Goal: Transaction & Acquisition: Purchase product/service

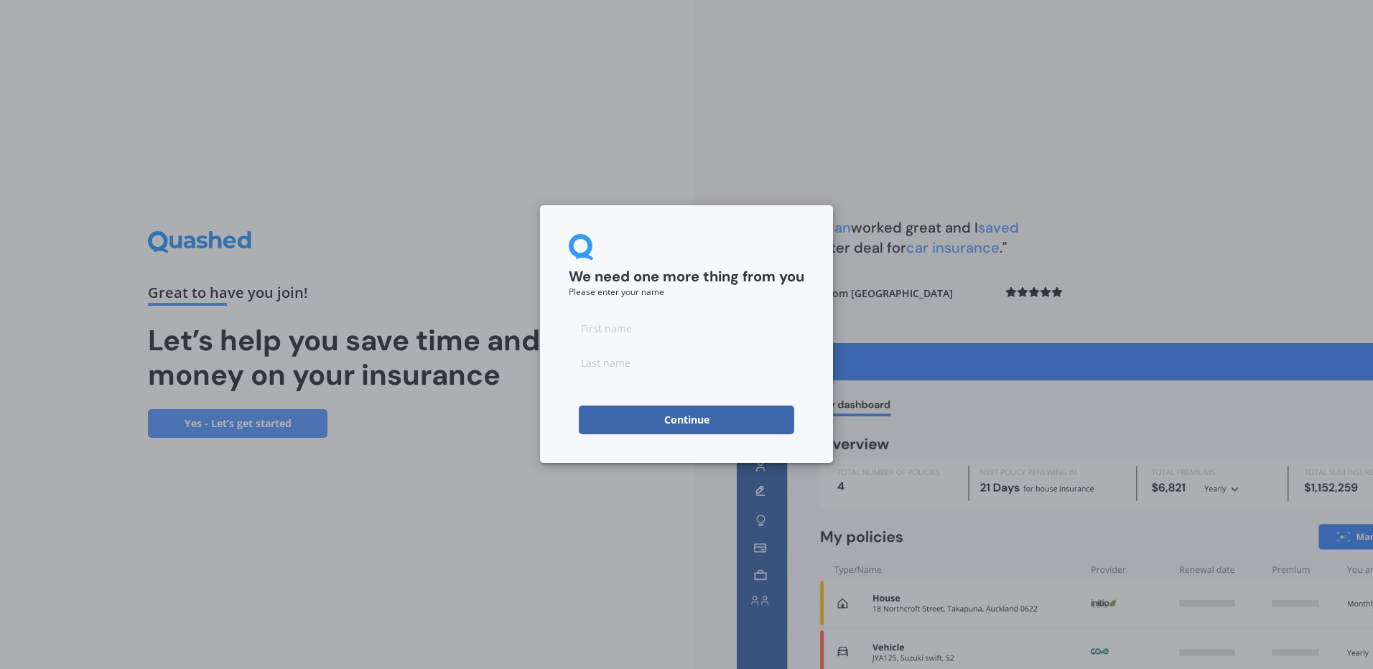
click at [658, 338] on input at bounding box center [687, 328] width 236 height 29
type input "[PERSON_NAME]"
click at [723, 420] on button "Continue" at bounding box center [686, 420] width 215 height 29
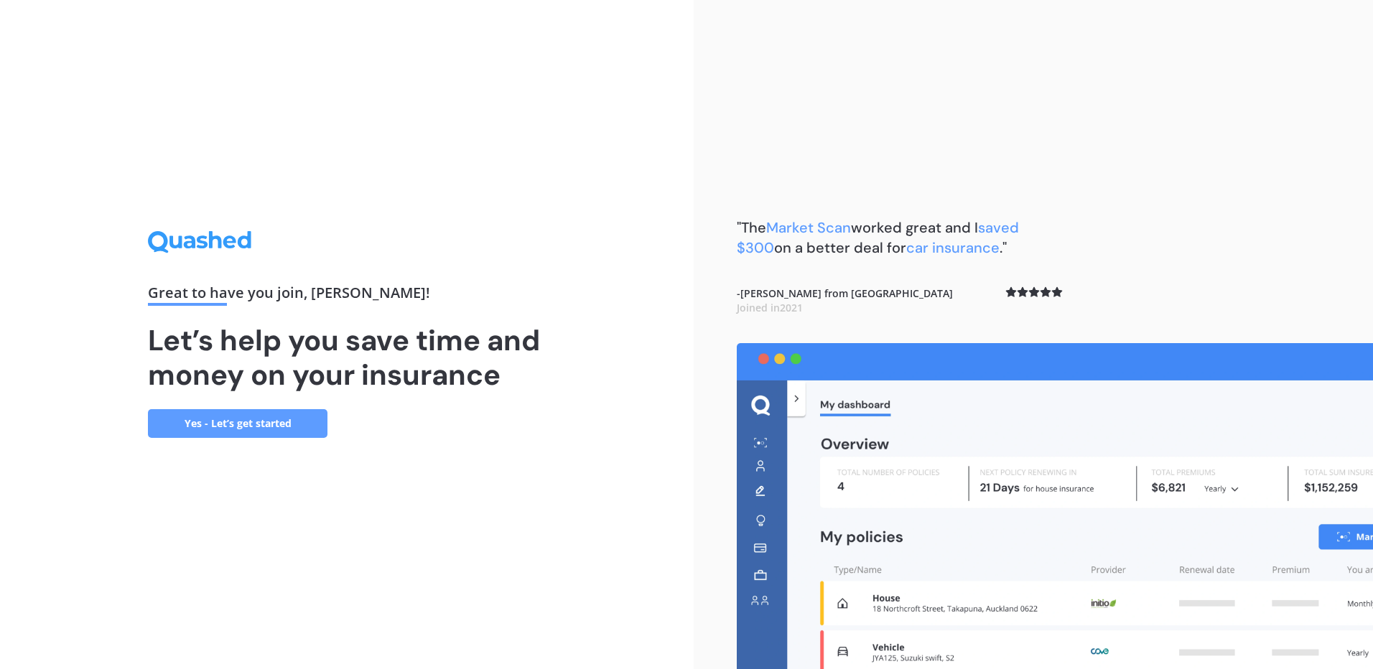
click at [270, 418] on link "Yes - Let’s get started" at bounding box center [238, 423] width 180 height 29
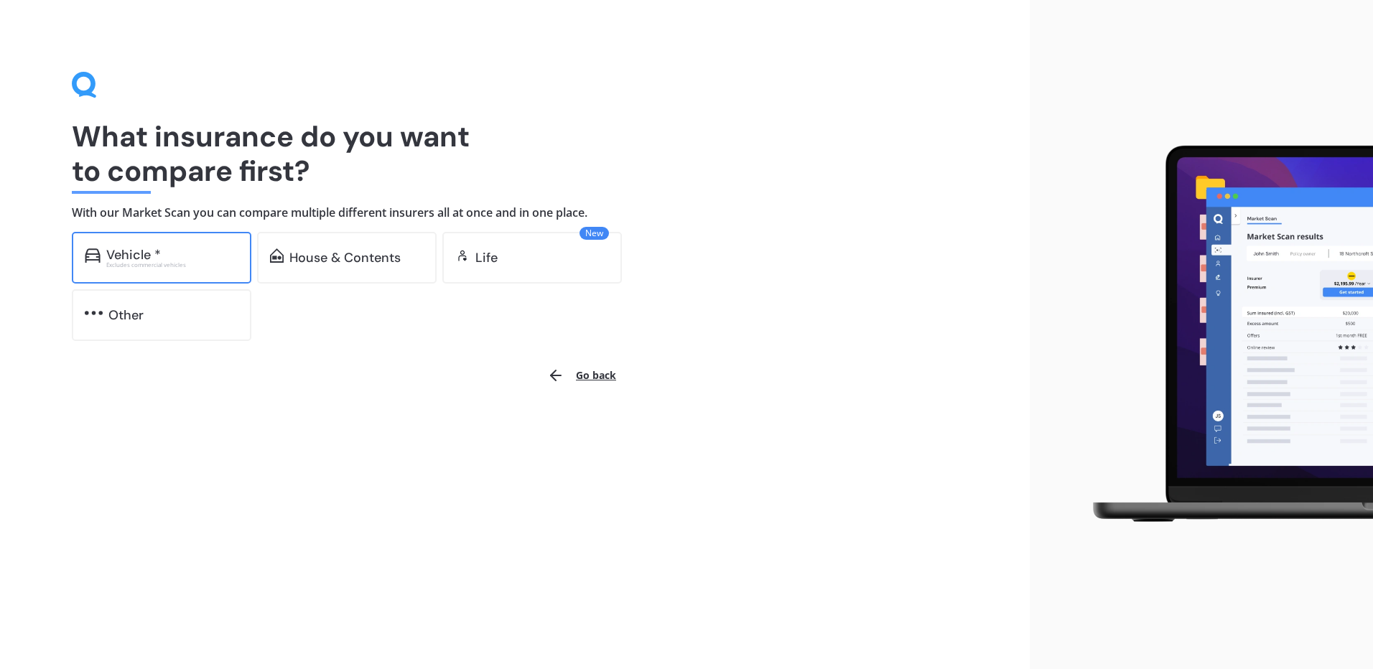
click at [180, 255] on div "Vehicle *" at bounding box center [172, 255] width 132 height 14
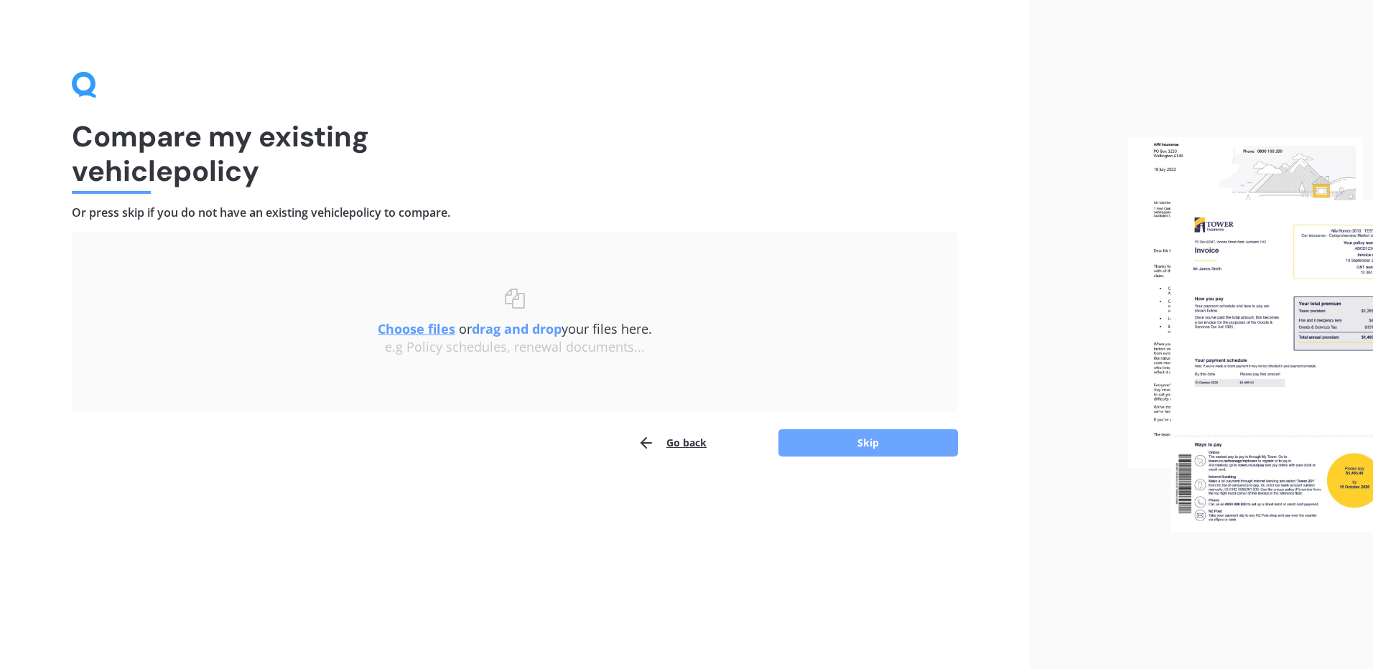
click at [860, 447] on button "Skip" at bounding box center [869, 443] width 180 height 27
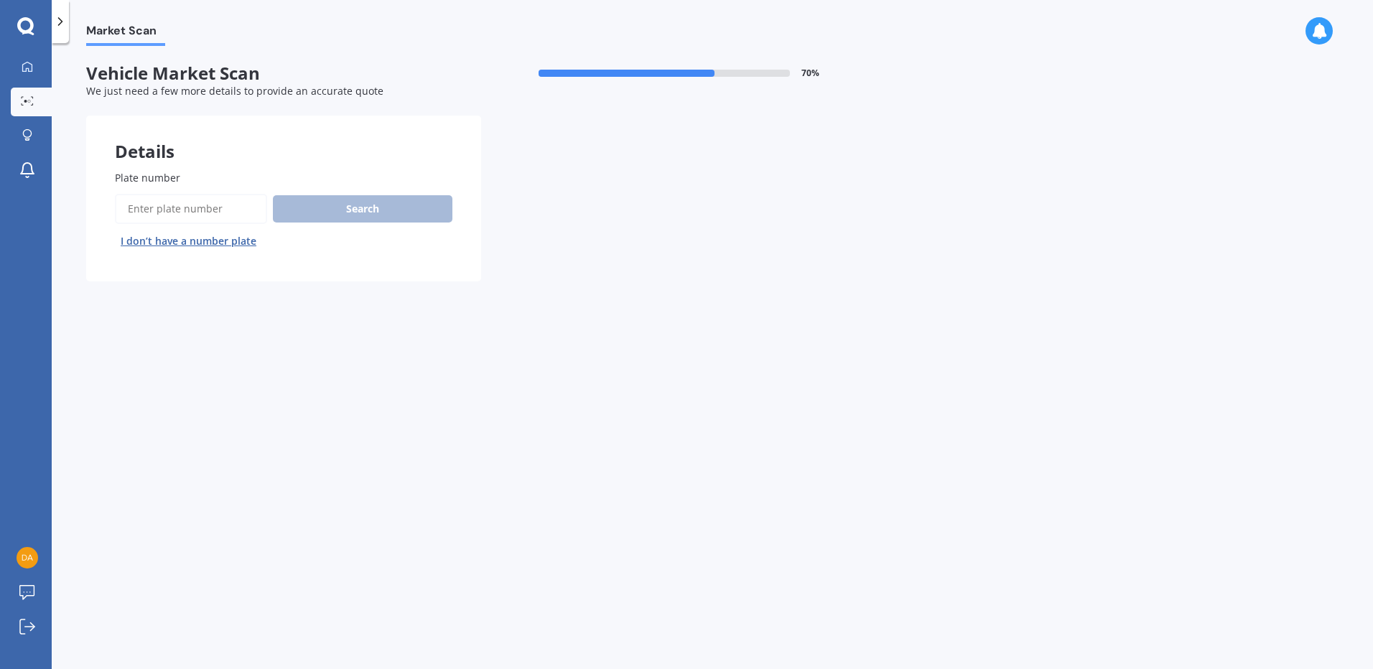
drag, startPoint x: 228, startPoint y: 207, endPoint x: 236, endPoint y: 205, distance: 7.5
click at [228, 207] on input "Plate number" at bounding box center [191, 209] width 152 height 30
type input "ftk156"
click at [374, 199] on button "Search" at bounding box center [363, 208] width 180 height 27
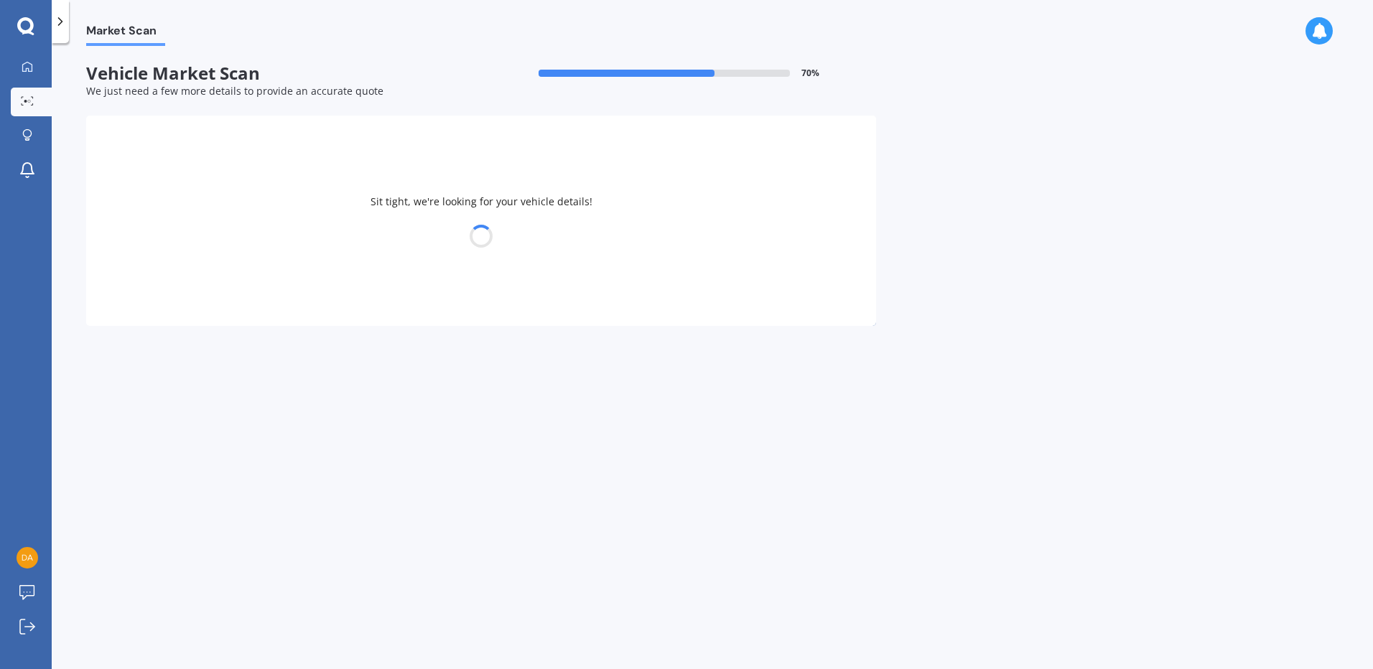
select select "SUBARU"
select select "FORESTER"
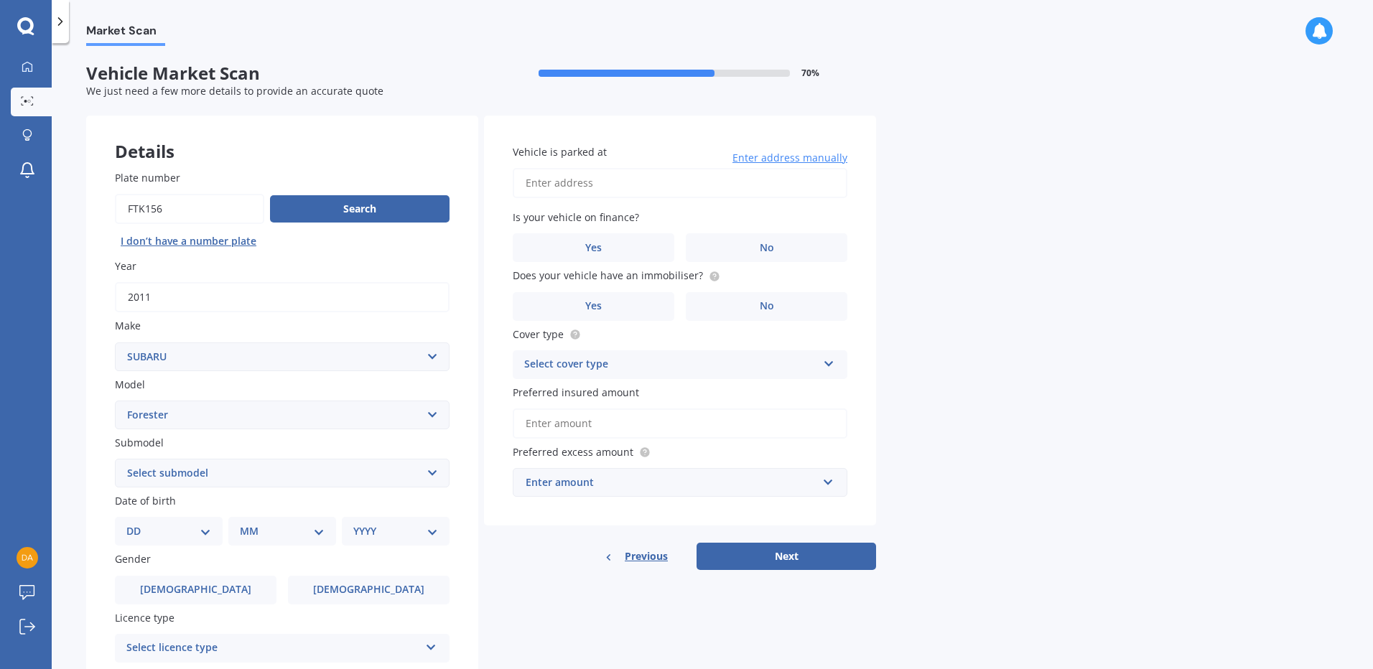
click at [435, 472] on select "Select submodel 2.0 Diesel 2.0 Turbo 2.0 XS 2.0 XT premium 2.5 Sti Turbo 2.5 XS…" at bounding box center [282, 473] width 335 height 29
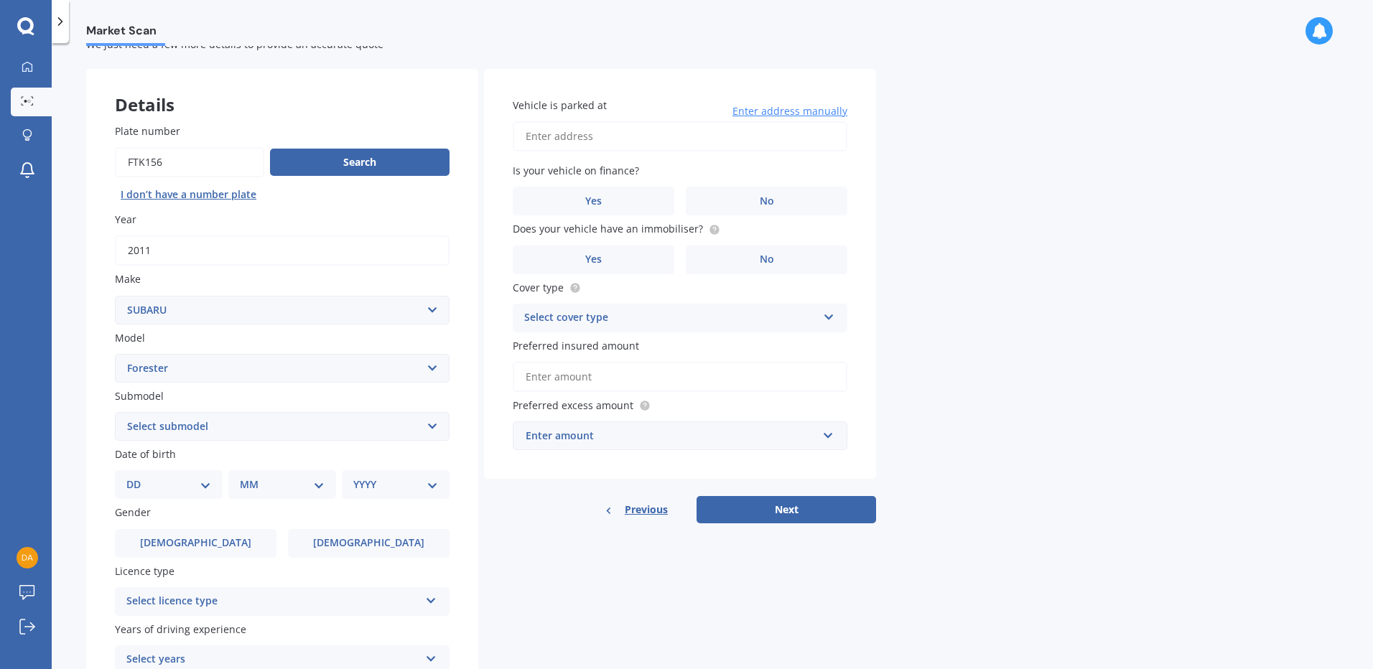
scroll to position [72, 0]
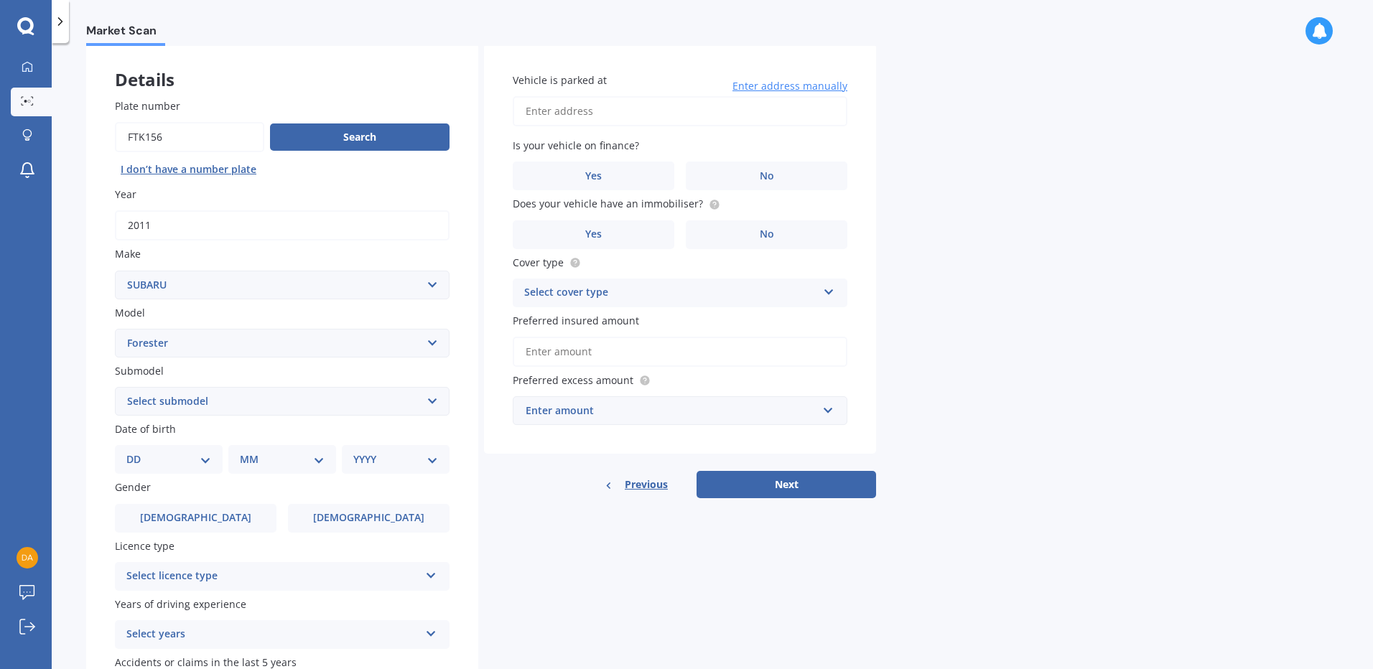
click at [439, 394] on select "Select submodel 2.0 Diesel 2.0 Turbo 2.0 XS 2.0 XT premium 2.5 Sti Turbo 2.5 XS…" at bounding box center [282, 401] width 335 height 29
select select "NON TURBO"
click at [115, 387] on select "Select submodel 2.0 Diesel 2.0 Turbo 2.0 XS 2.0 XT premium 2.5 Sti Turbo 2.5 XS…" at bounding box center [282, 401] width 335 height 29
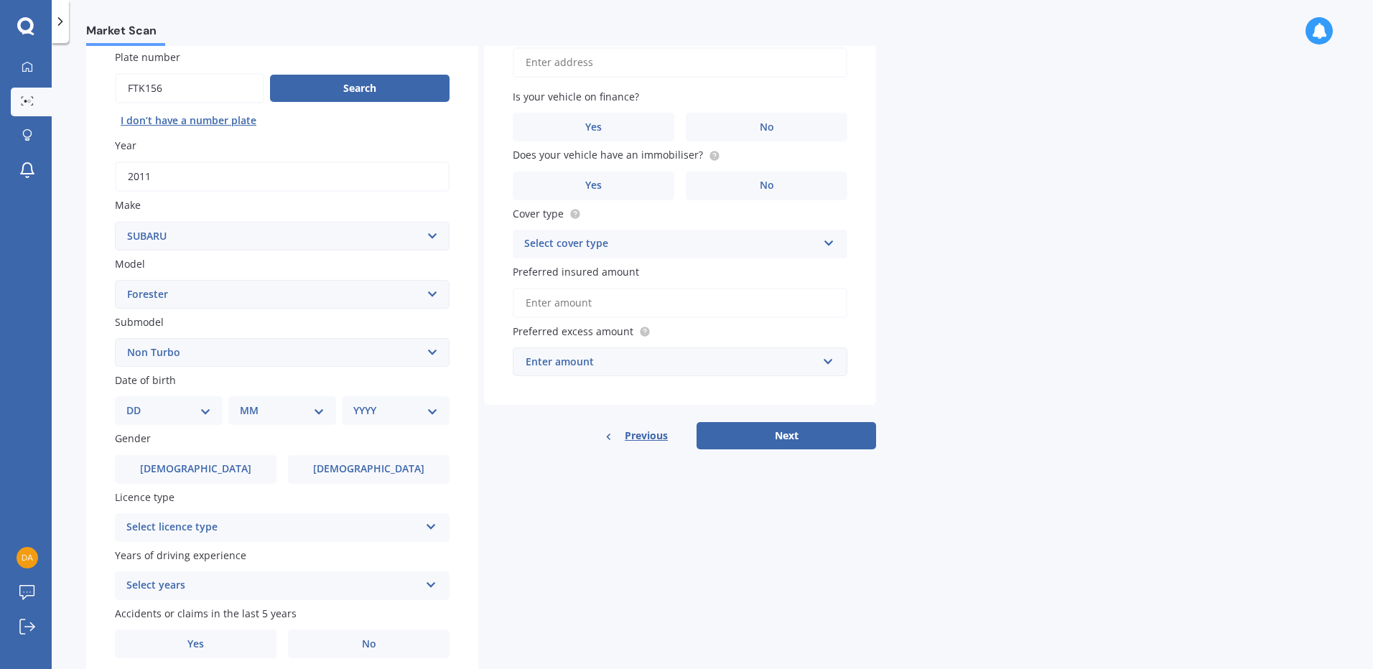
scroll to position [176, 0]
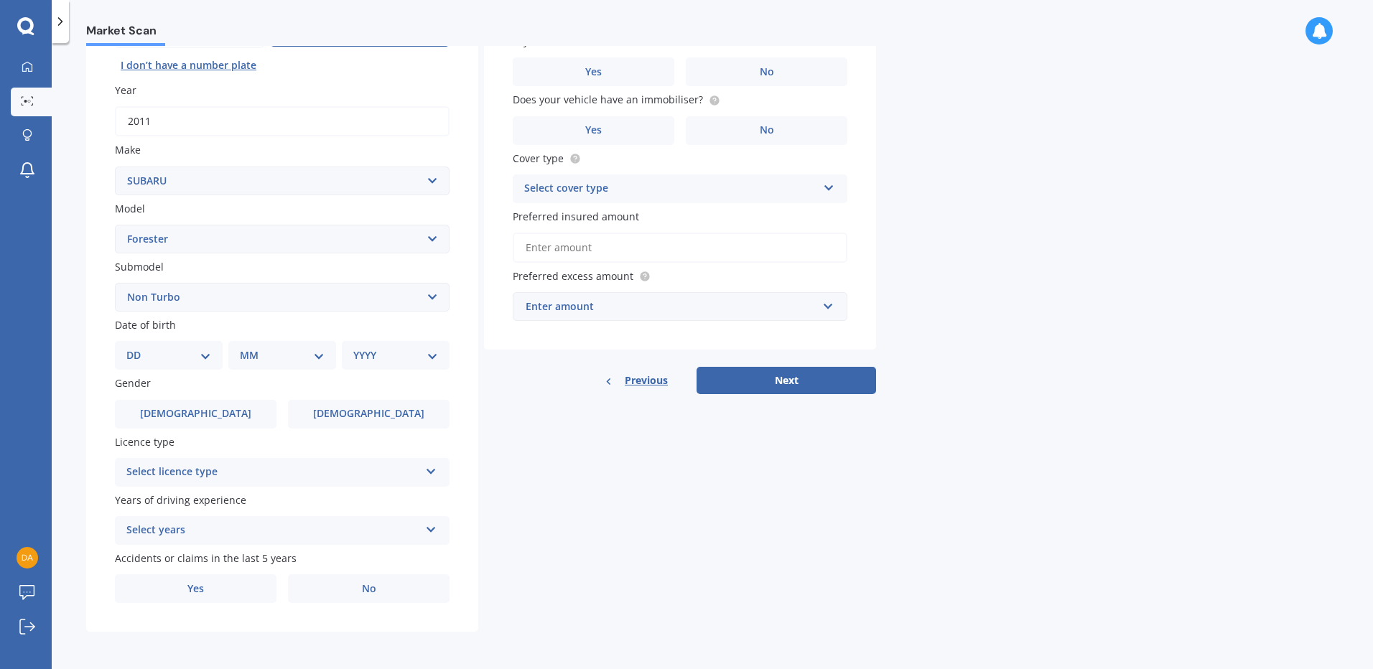
click at [203, 349] on select "DD 01 02 03 04 05 06 07 08 09 10 11 12 13 14 15 16 17 18 19 20 21 22 23 24 25 2…" at bounding box center [168, 356] width 85 height 16
select select "20"
click at [138, 348] on select "DD 01 02 03 04 05 06 07 08 09 10 11 12 13 14 15 16 17 18 19 20 21 22 23 24 25 2…" at bounding box center [168, 356] width 85 height 16
click at [294, 355] on select "MM 01 02 03 04 05 06 07 08 09 10 11 12" at bounding box center [285, 356] width 79 height 16
select select "08"
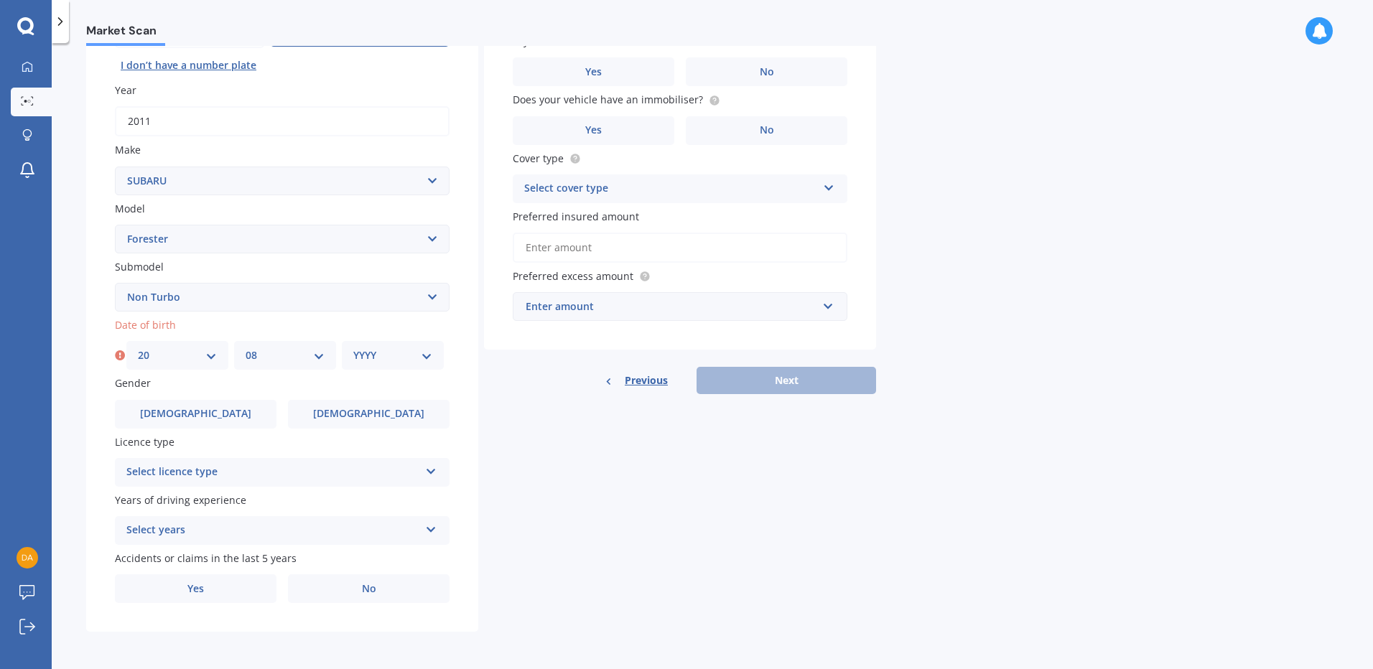
click at [246, 348] on select "MM 01 02 03 04 05 06 07 08 09 10 11 12" at bounding box center [285, 356] width 79 height 16
click at [424, 357] on select "YYYY 2025 2024 2023 2022 2021 2020 2019 2018 2017 2016 2015 2014 2013 2012 2011…" at bounding box center [392, 356] width 79 height 16
select select "1982"
click at [353, 348] on select "YYYY 2025 2024 2023 2022 2021 2020 2019 2018 2017 2016 2015 2014 2013 2012 2011…" at bounding box center [392, 356] width 79 height 16
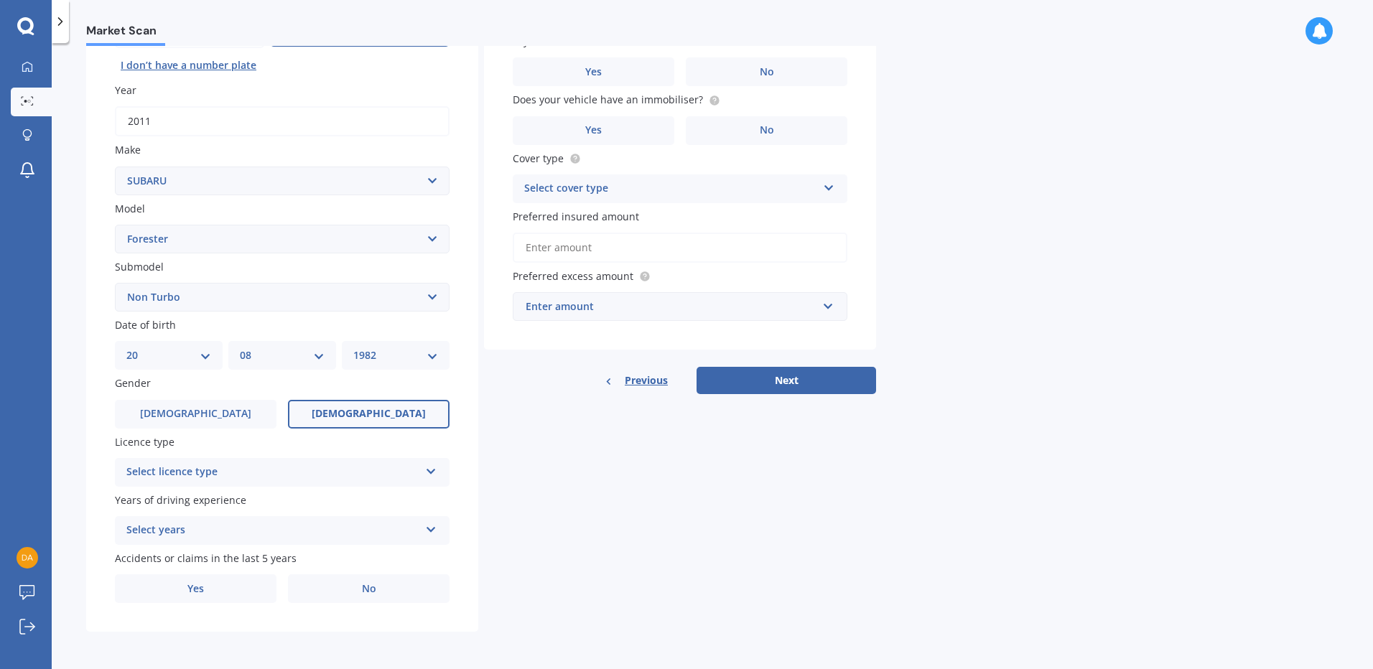
click at [368, 415] on span "[DEMOGRAPHIC_DATA]" at bounding box center [369, 414] width 114 height 12
click at [0, 0] on input "[DEMOGRAPHIC_DATA]" at bounding box center [0, 0] width 0 height 0
click at [440, 475] on div "Select licence type NZ Full NZ Restricted NZ Learners [GEOGRAPHIC_DATA] [GEOGRA…" at bounding box center [282, 472] width 335 height 29
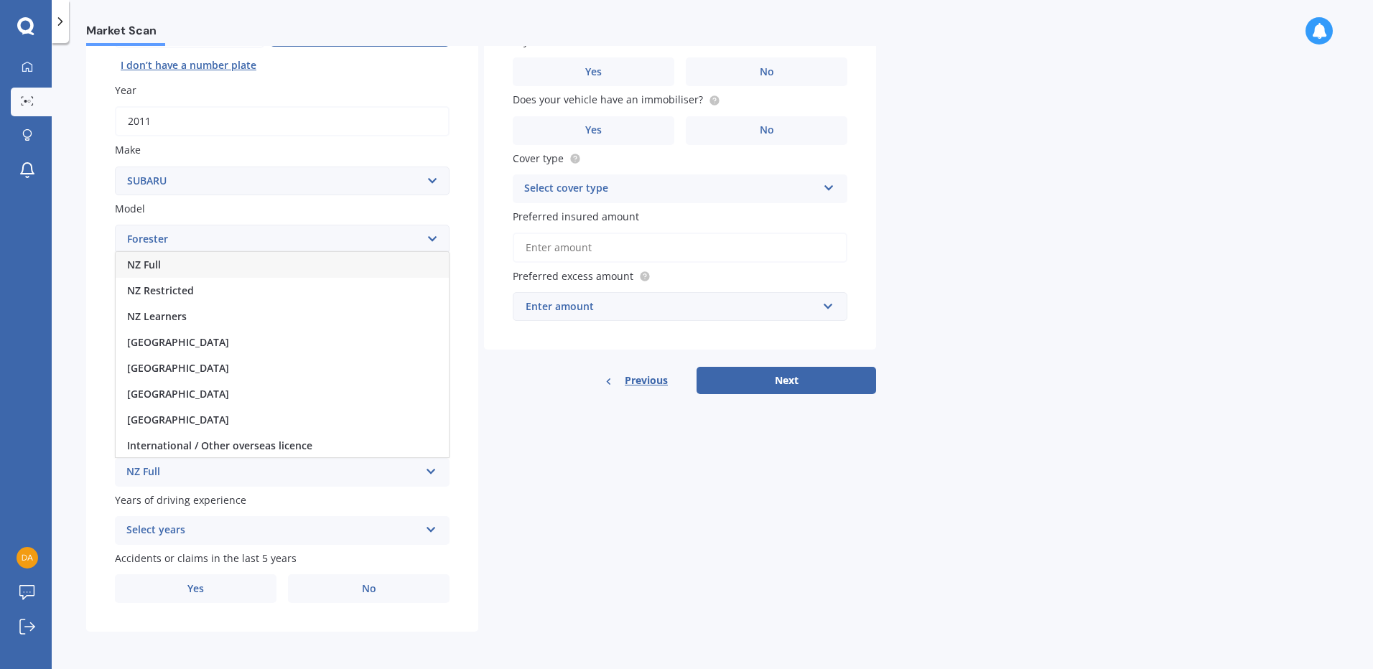
click at [203, 260] on div "NZ Full" at bounding box center [282, 265] width 333 height 26
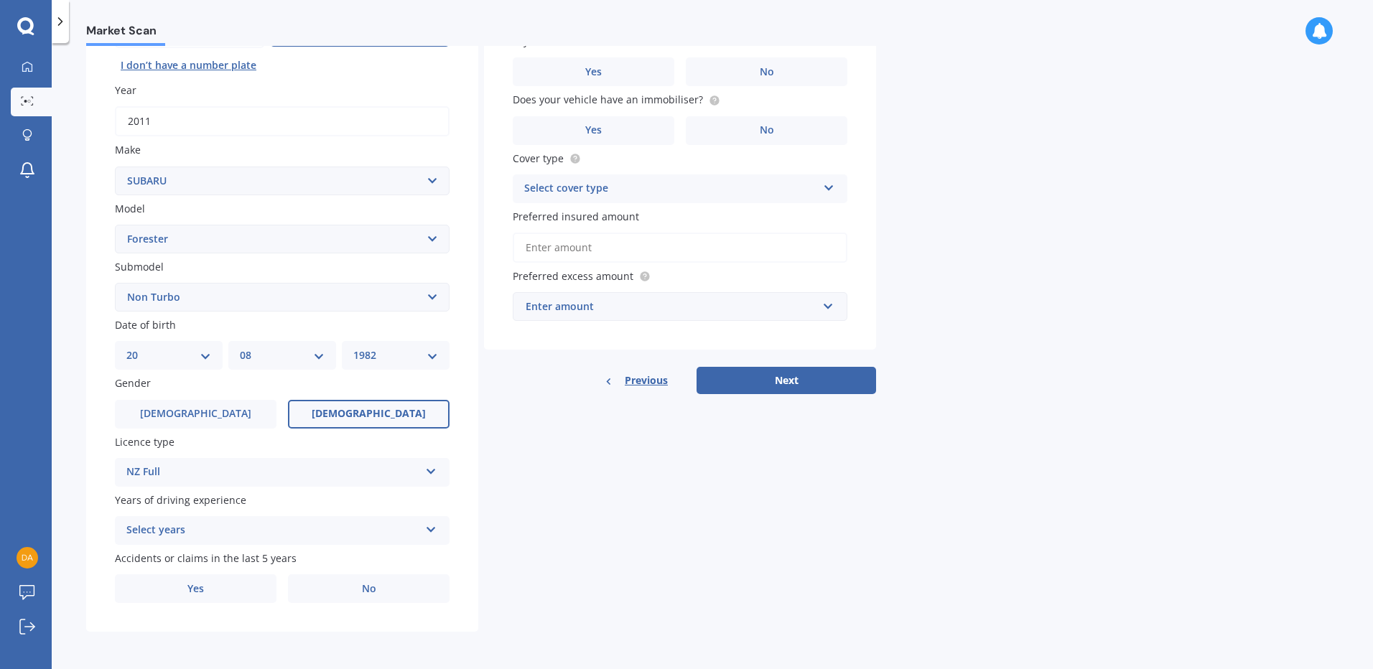
click at [436, 531] on icon at bounding box center [431, 527] width 12 height 10
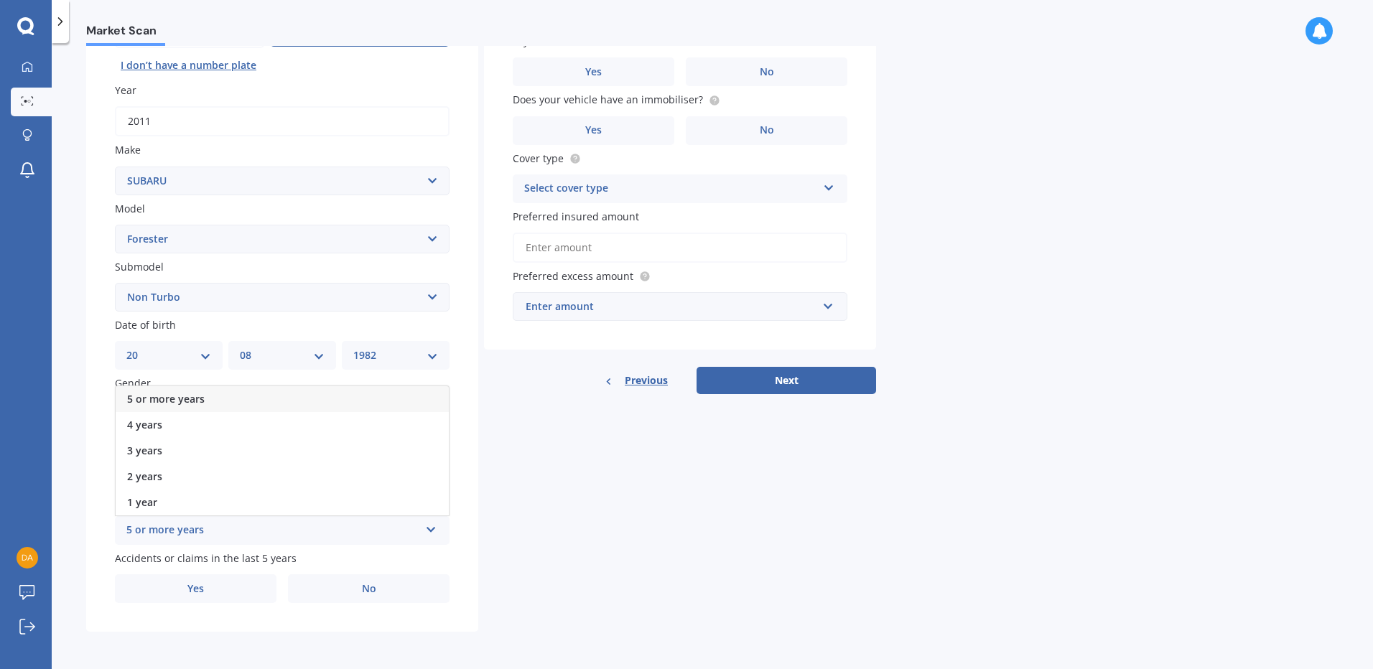
click at [164, 402] on span "5 or more years" at bounding box center [166, 399] width 78 height 14
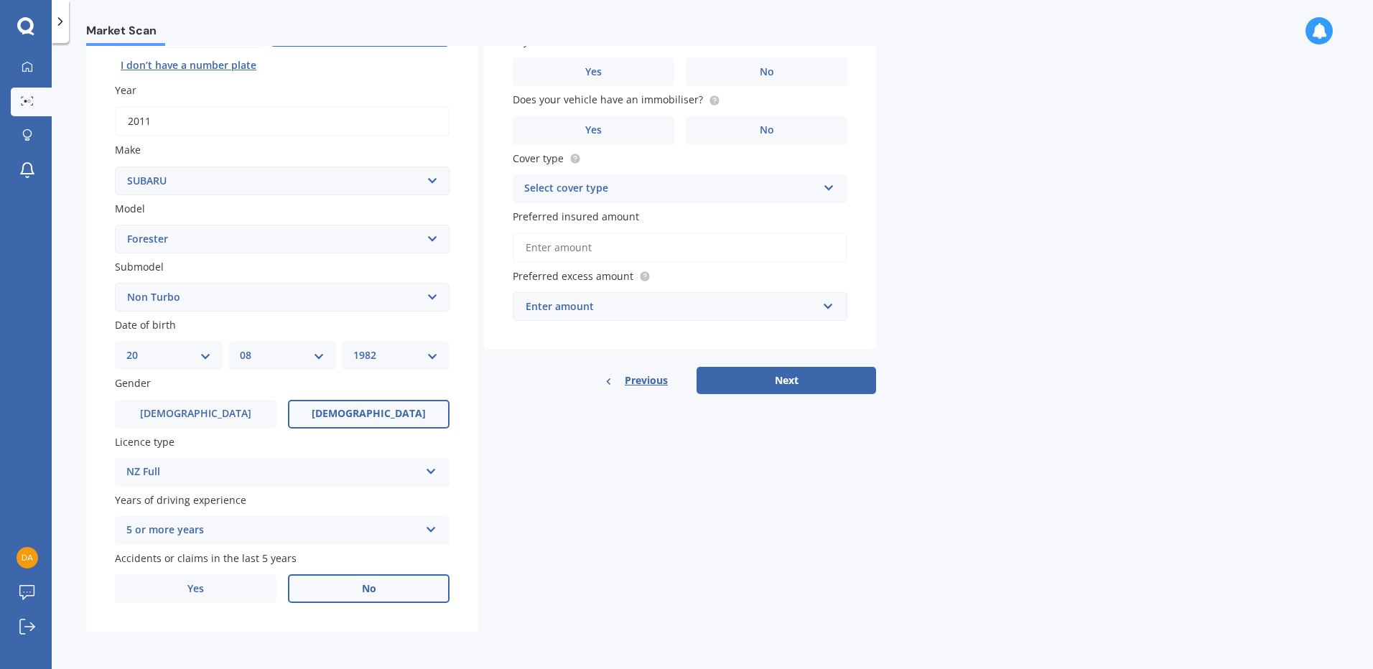
click at [352, 588] on label "No" at bounding box center [369, 589] width 162 height 29
click at [0, 0] on input "No" at bounding box center [0, 0] width 0 height 0
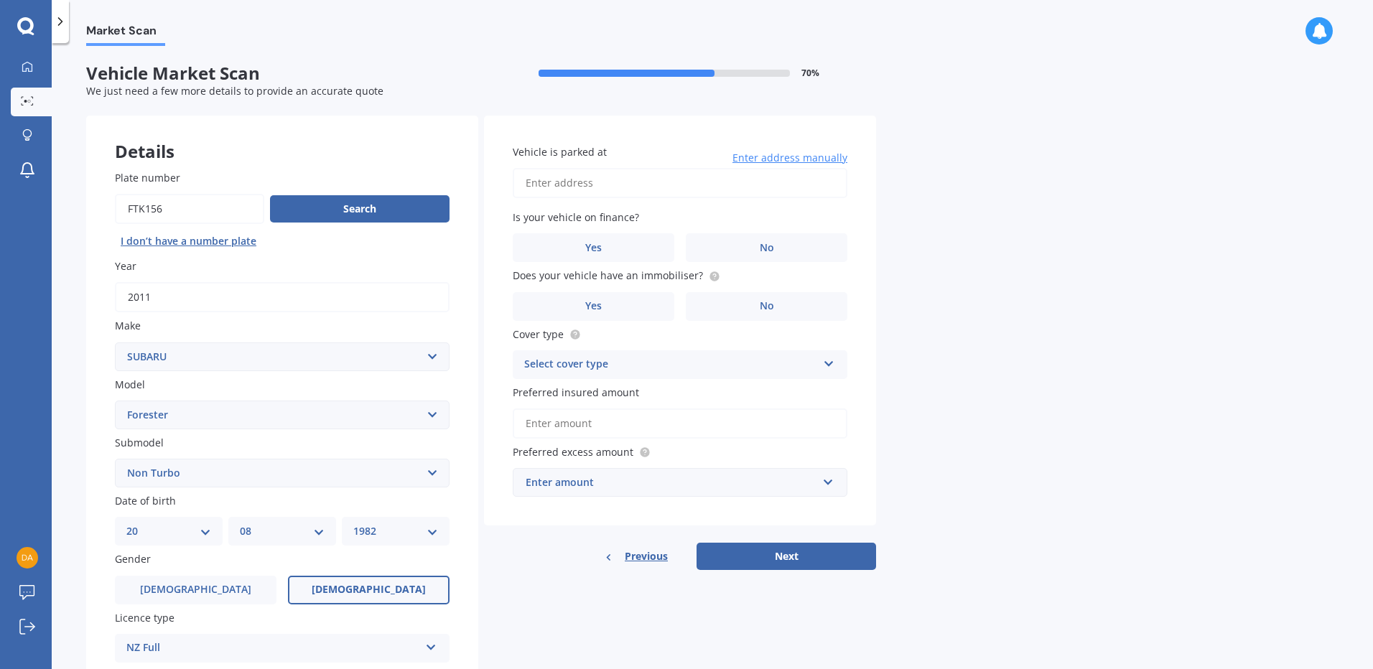
click at [709, 183] on input "Vehicle is parked at" at bounding box center [680, 183] width 335 height 30
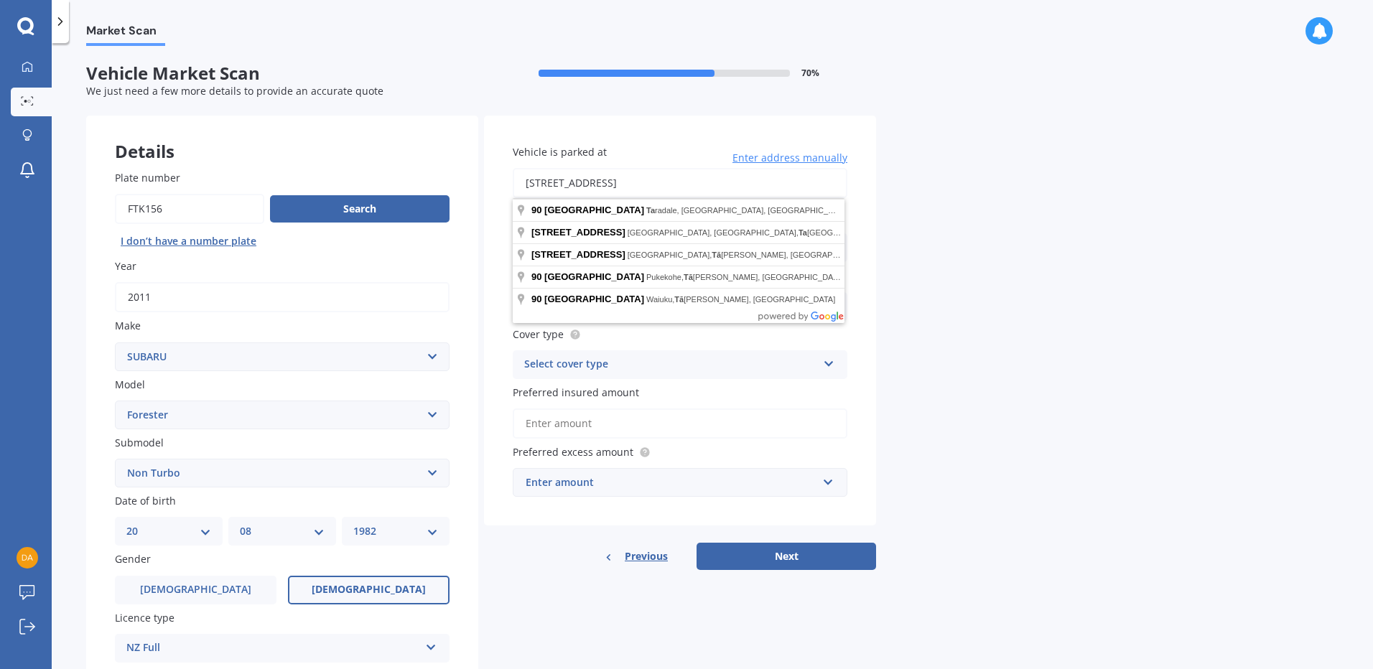
type input "[STREET_ADDRESS][PERSON_NAME]"
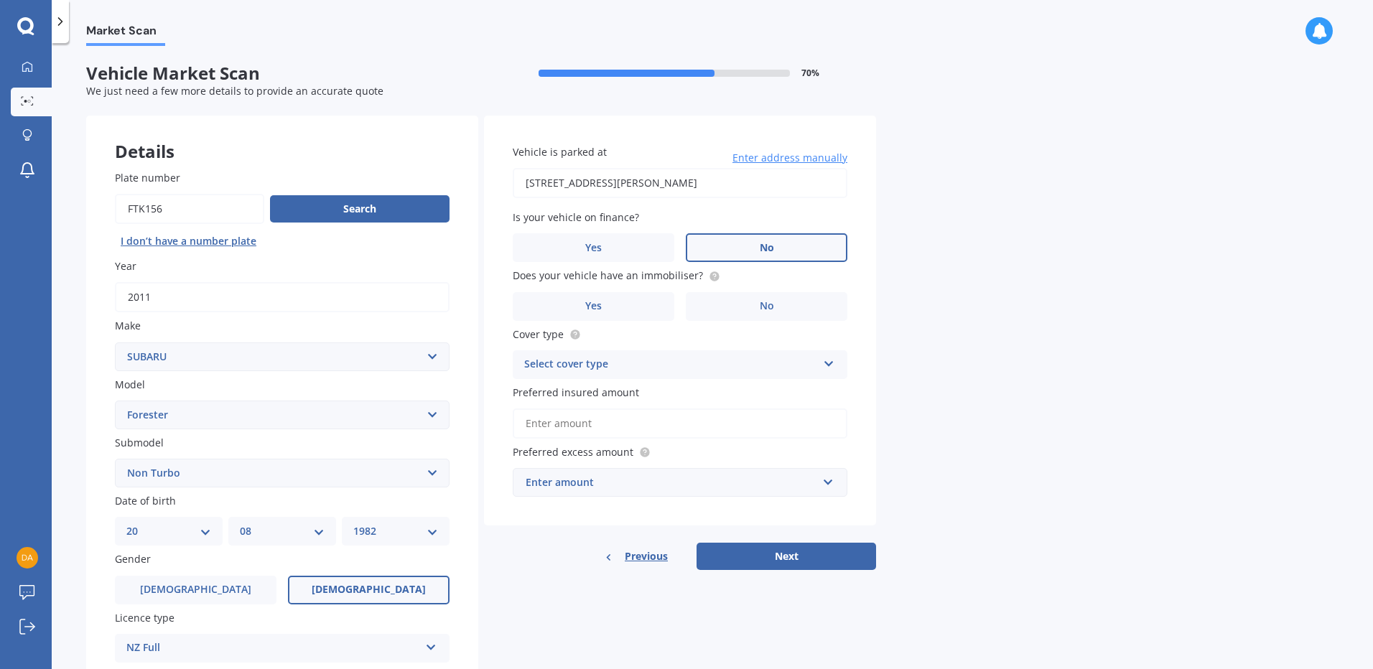
click at [747, 246] on label "No" at bounding box center [767, 247] width 162 height 29
click at [0, 0] on input "No" at bounding box center [0, 0] width 0 height 0
click at [752, 306] on label "No" at bounding box center [767, 306] width 162 height 29
click at [0, 0] on input "No" at bounding box center [0, 0] width 0 height 0
click at [677, 369] on div "Select cover type" at bounding box center [670, 364] width 293 height 17
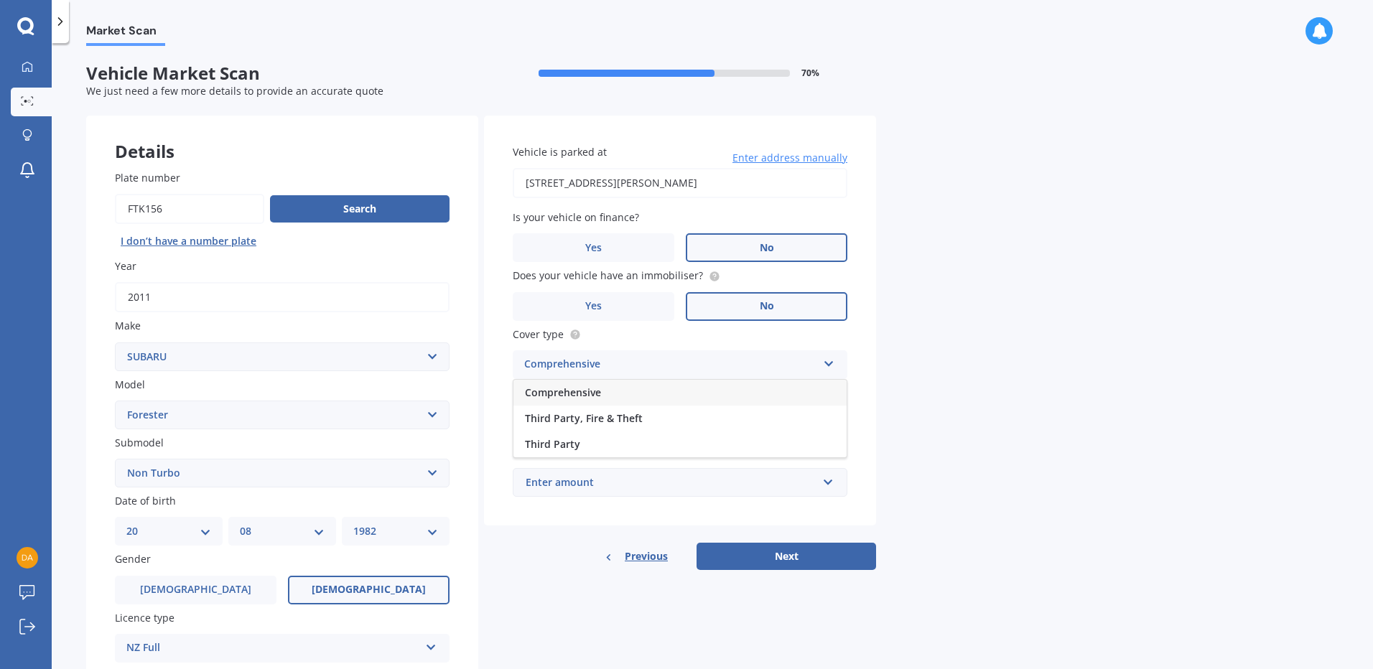
click at [578, 395] on span "Comprehensive" at bounding box center [563, 393] width 76 height 14
click at [611, 426] on input "Preferred insured amount" at bounding box center [680, 424] width 335 height 30
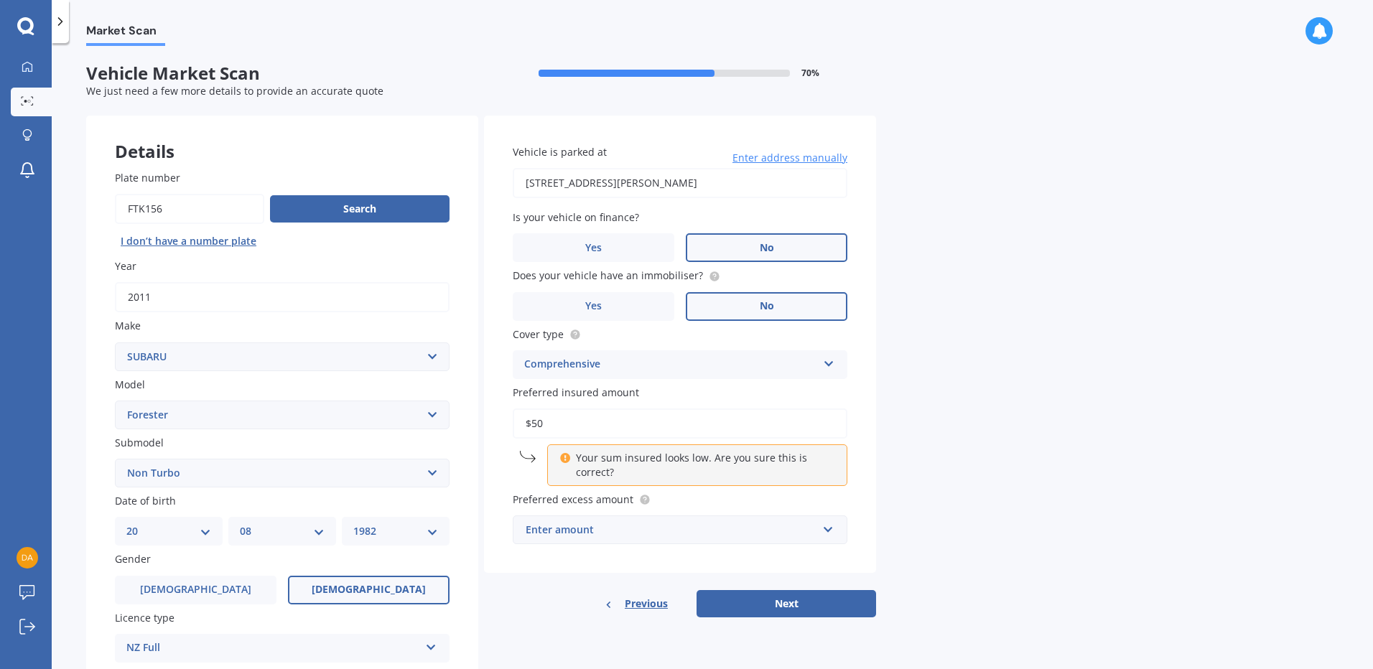
type input "$5"
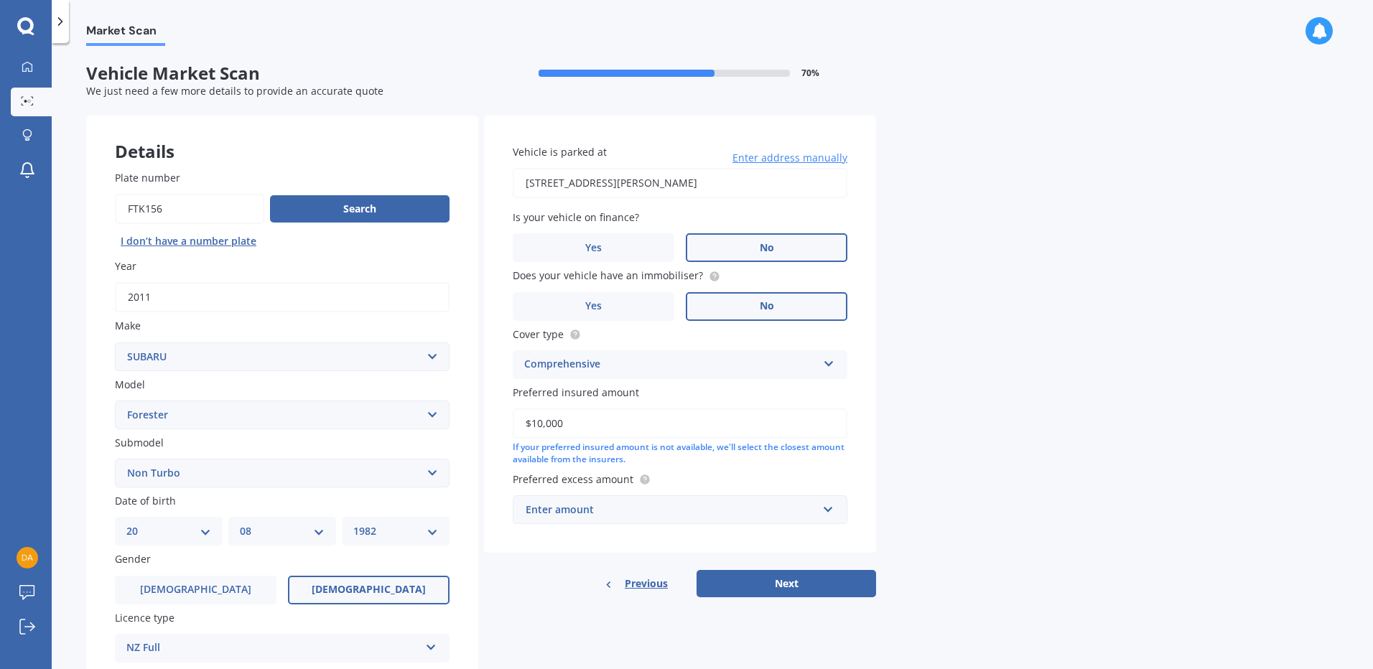
type input "$10,000"
click at [604, 514] on div "Enter amount" at bounding box center [672, 510] width 292 height 16
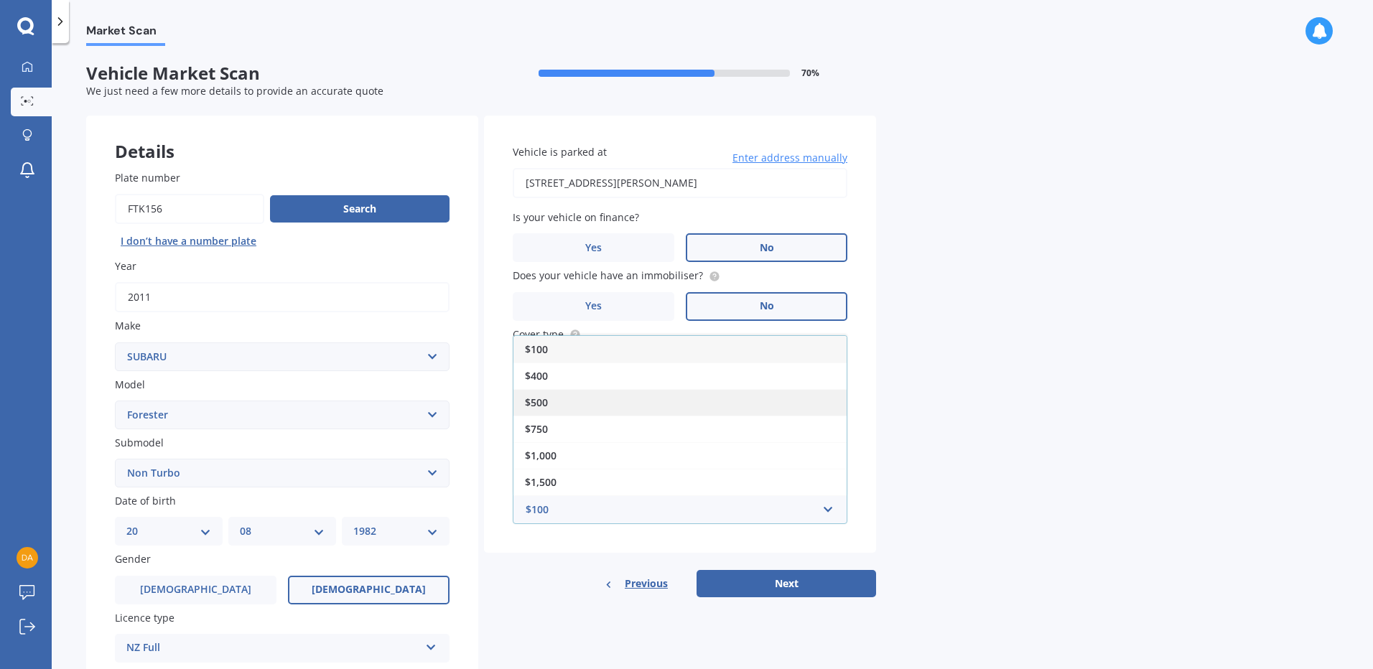
click at [542, 405] on span "$500" at bounding box center [536, 403] width 23 height 14
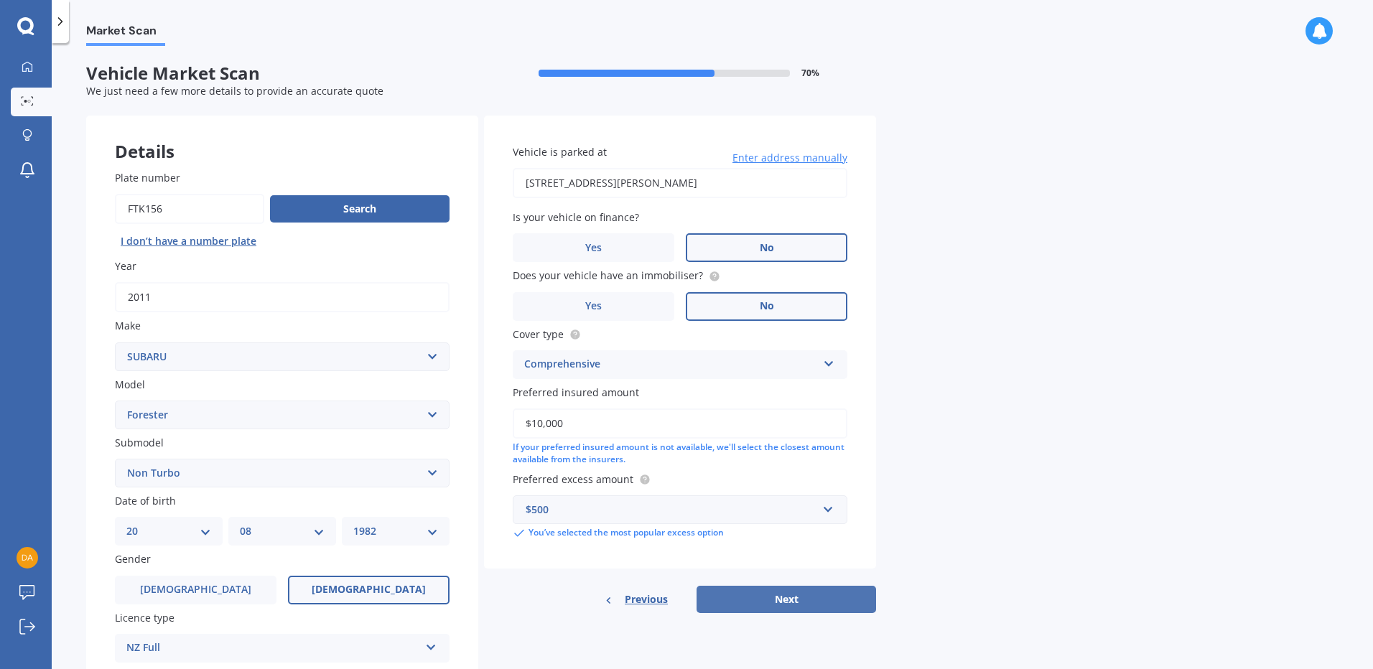
click at [826, 604] on button "Next" at bounding box center [787, 599] width 180 height 27
select select "20"
select select "08"
select select "1982"
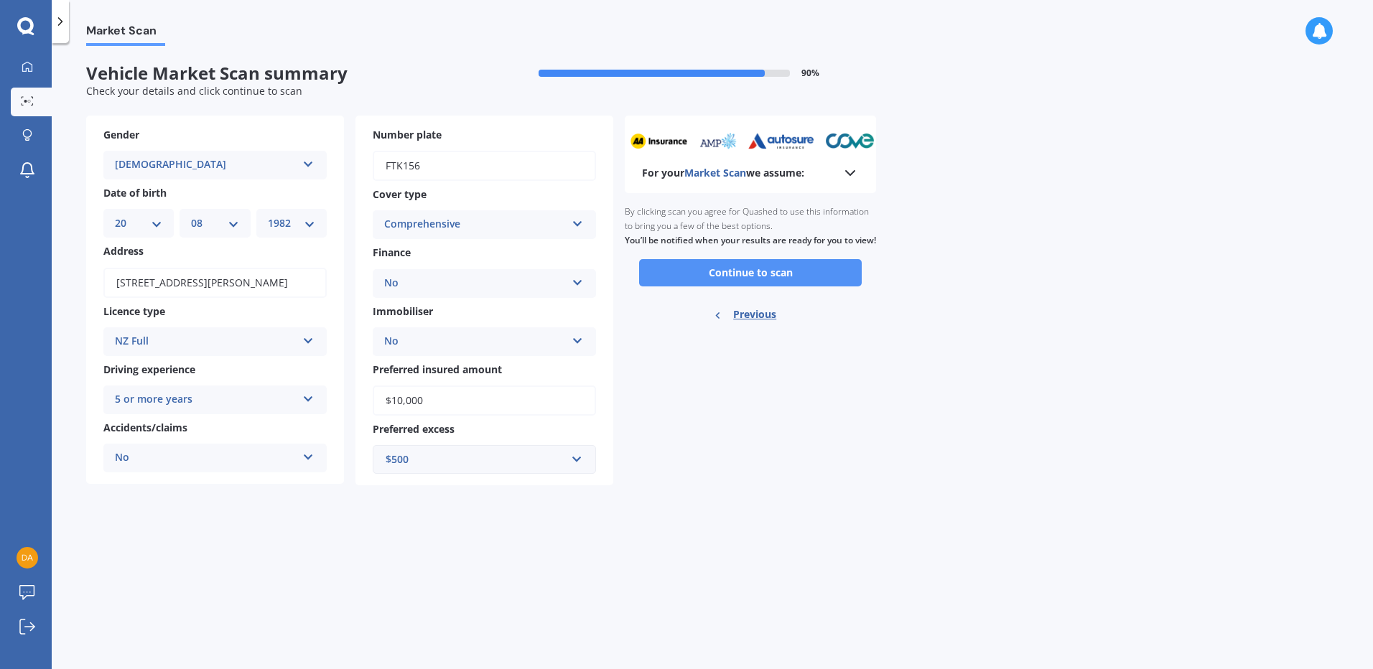
click at [773, 287] on button "Continue to scan" at bounding box center [750, 272] width 223 height 27
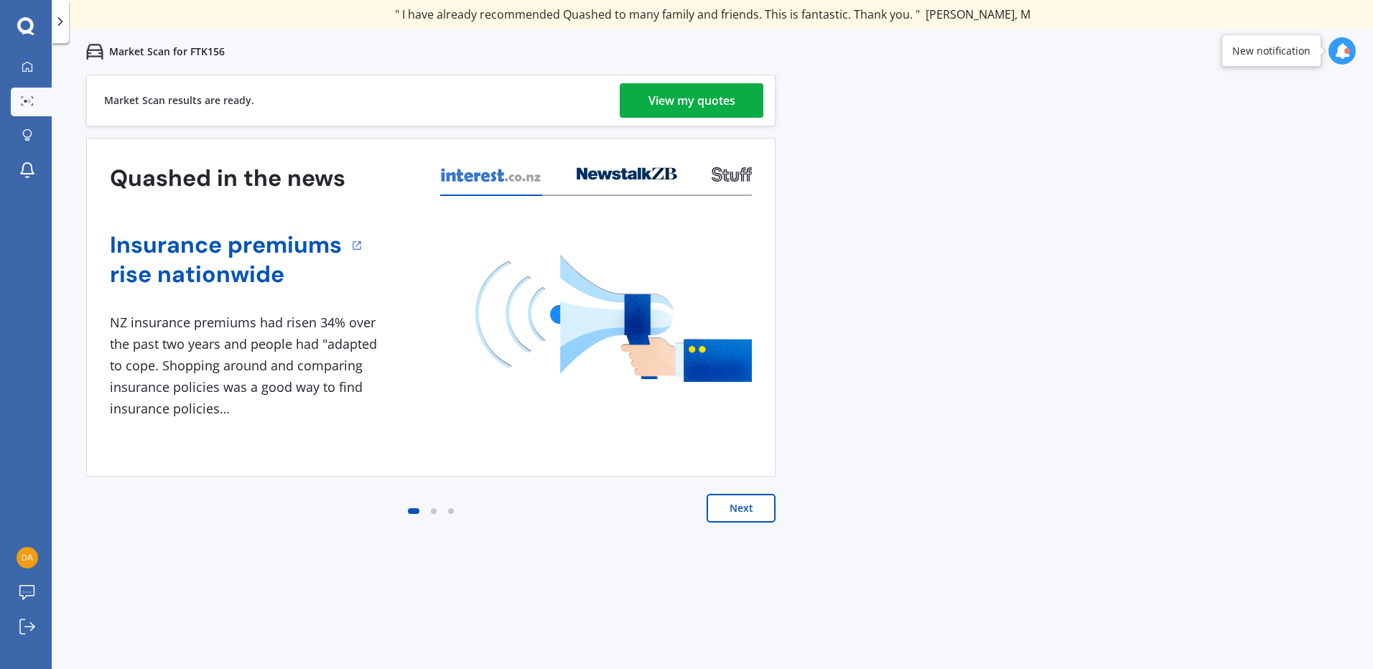
click at [729, 508] on button "Next" at bounding box center [741, 508] width 69 height 29
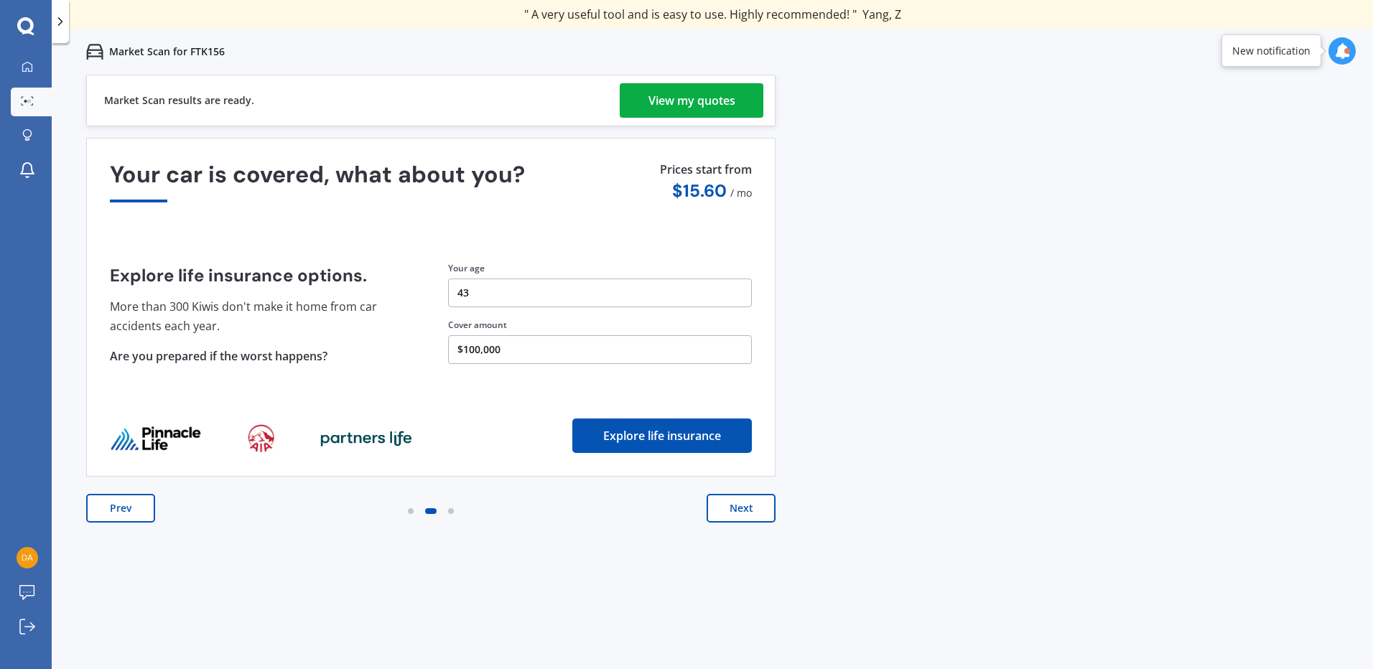
click at [722, 95] on div "View my quotes" at bounding box center [692, 100] width 87 height 34
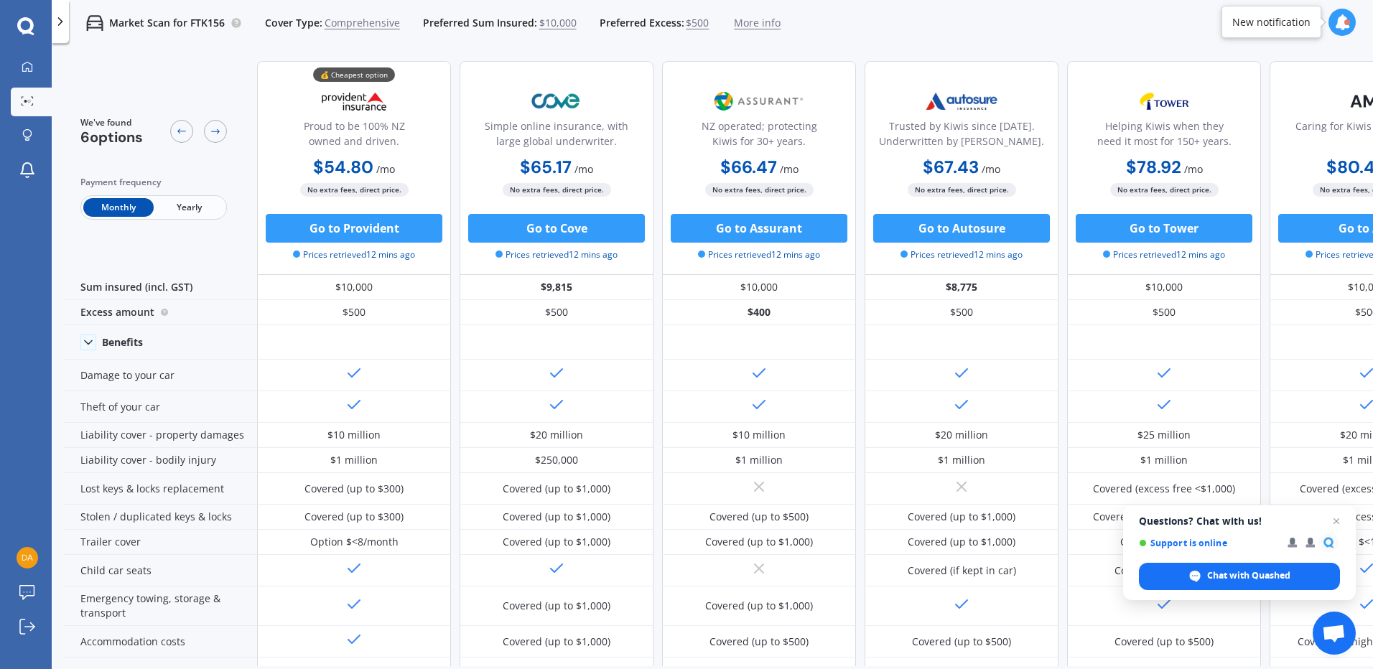
click at [187, 209] on span "Yearly" at bounding box center [189, 207] width 70 height 19
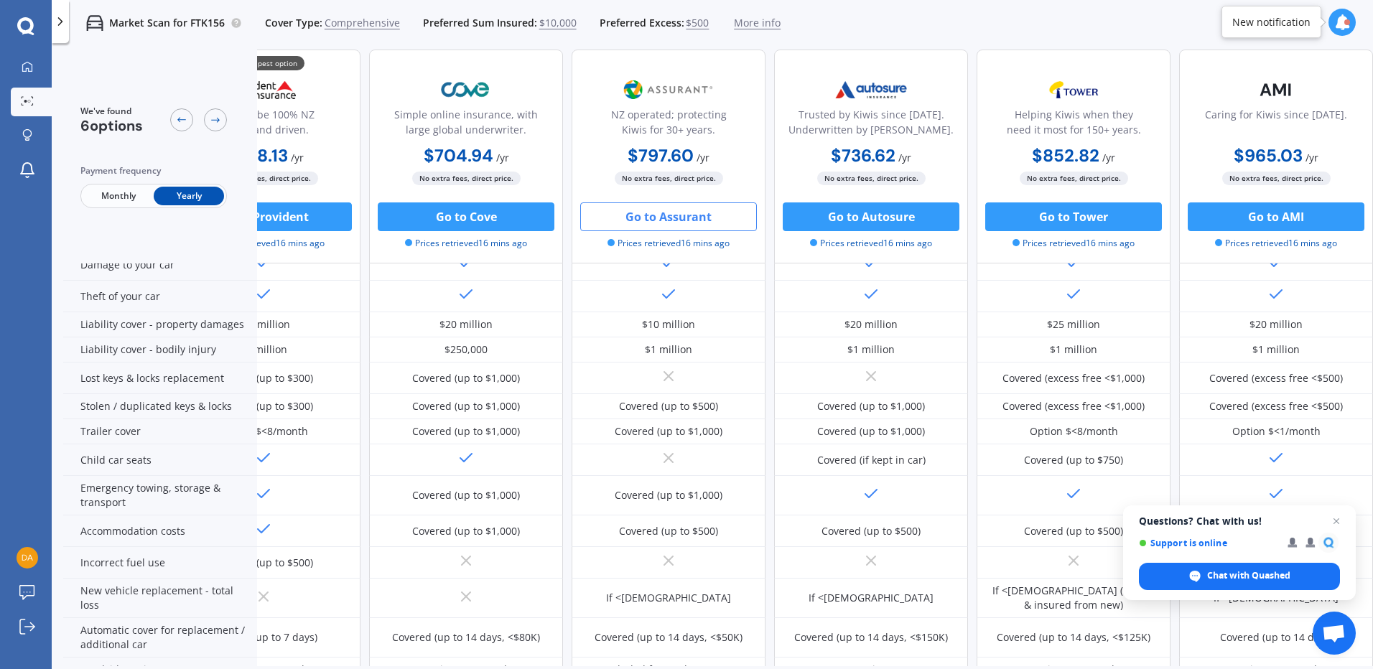
scroll to position [0, 98]
